Goal: Task Accomplishment & Management: Manage account settings

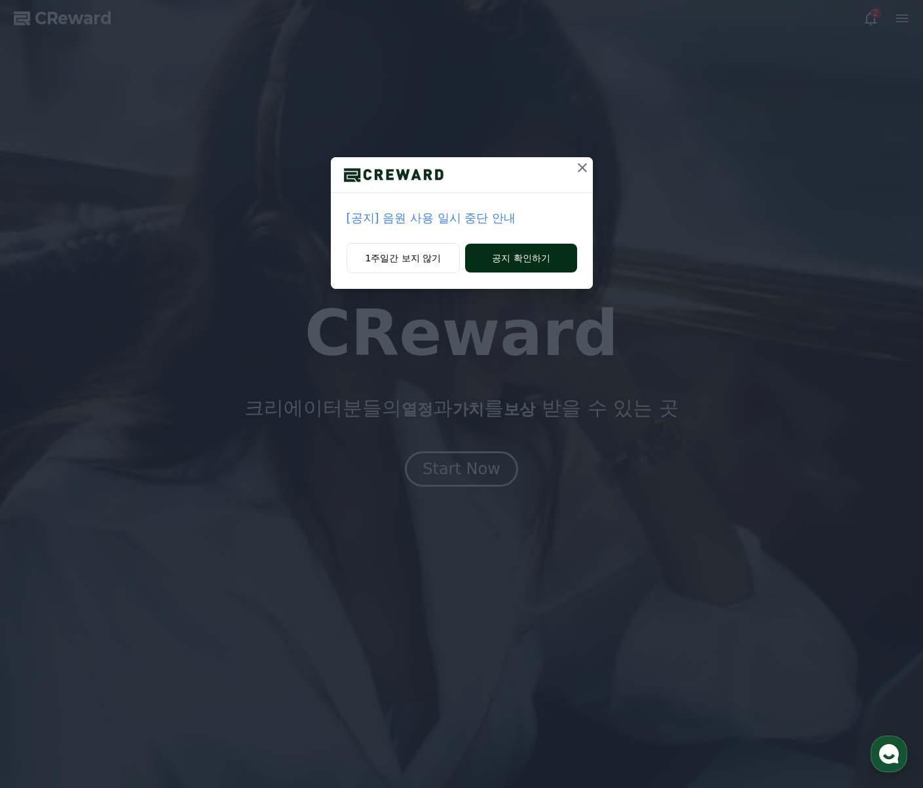
click at [534, 256] on button "공지 확인하기" at bounding box center [520, 258] width 111 height 29
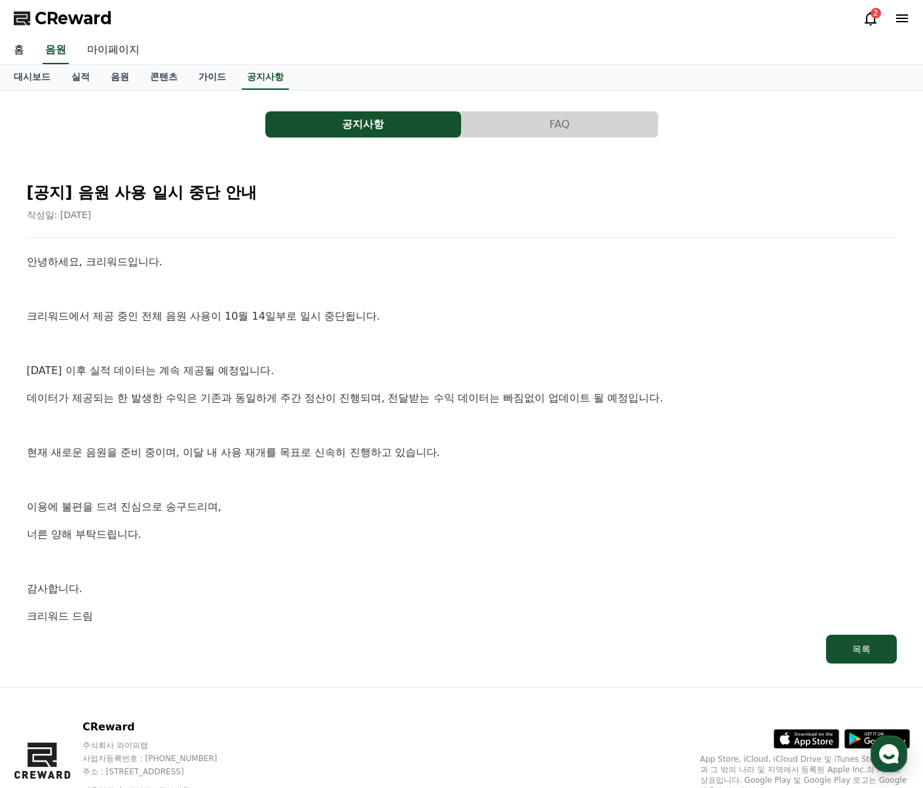
click at [129, 55] on link "마이페이지" at bounding box center [113, 51] width 73 height 28
select select "**********"
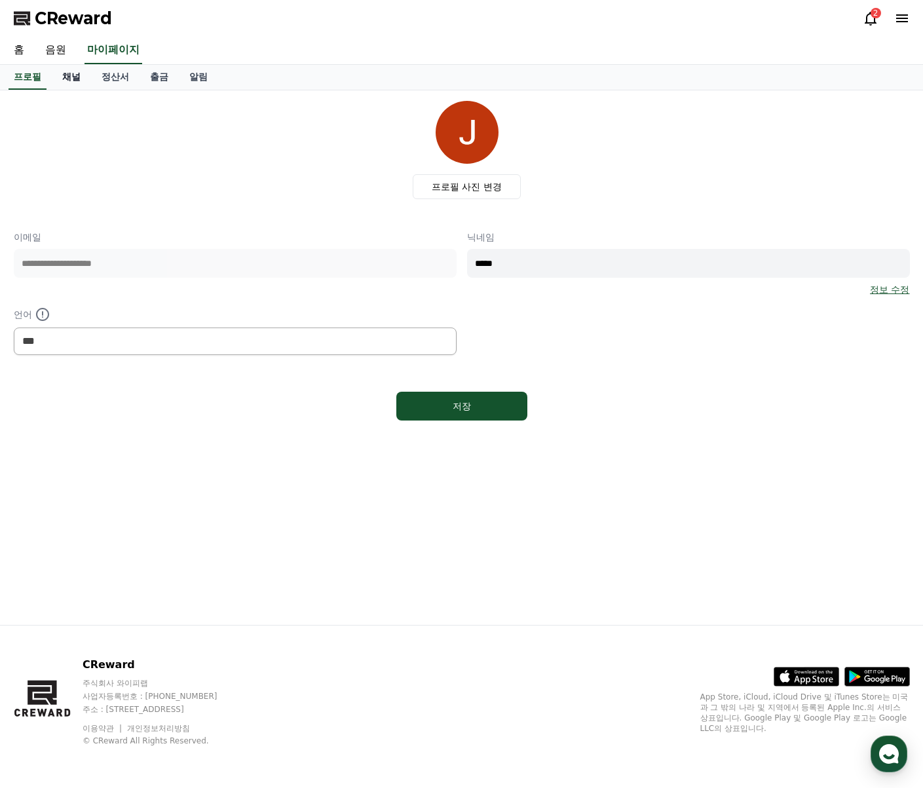
click at [76, 77] on link "채널" at bounding box center [71, 77] width 39 height 25
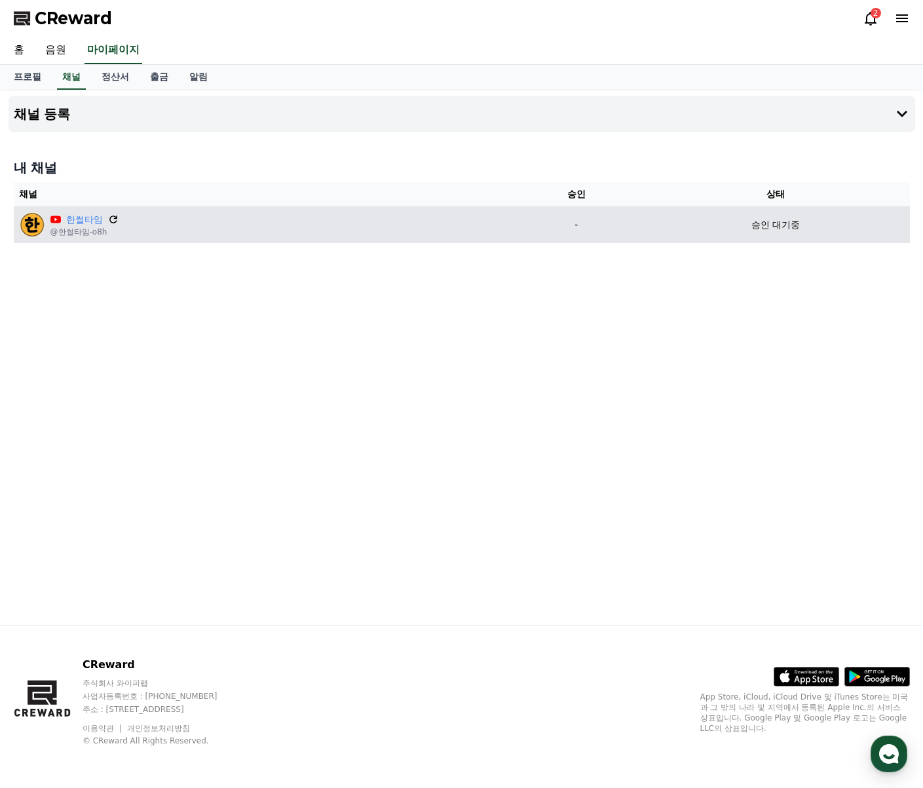
click at [111, 223] on icon at bounding box center [113, 220] width 8 height 8
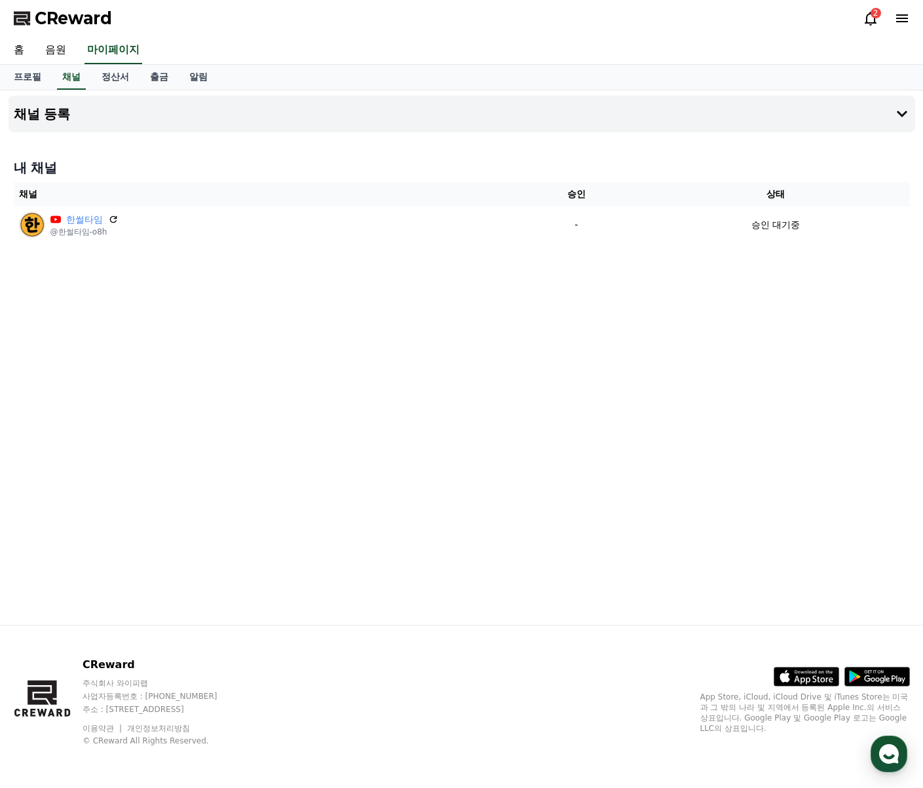
click at [867, 20] on icon at bounding box center [871, 19] width 12 height 14
